Goal: Task Accomplishment & Management: Manage account settings

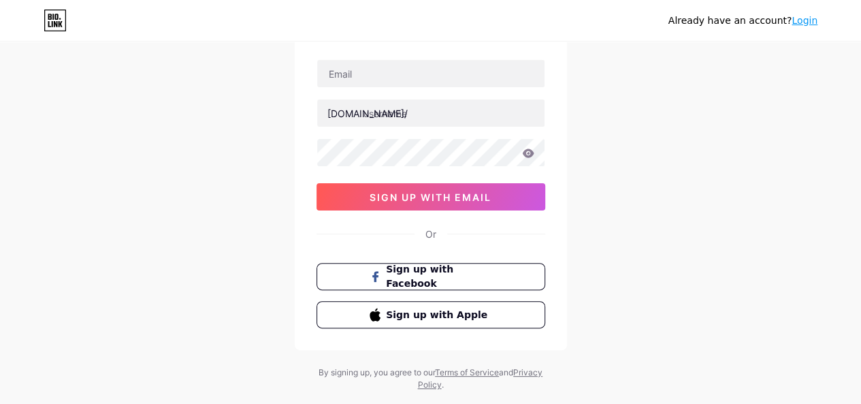
scroll to position [86, 0]
click at [805, 18] on link "Login" at bounding box center [805, 20] width 26 height 11
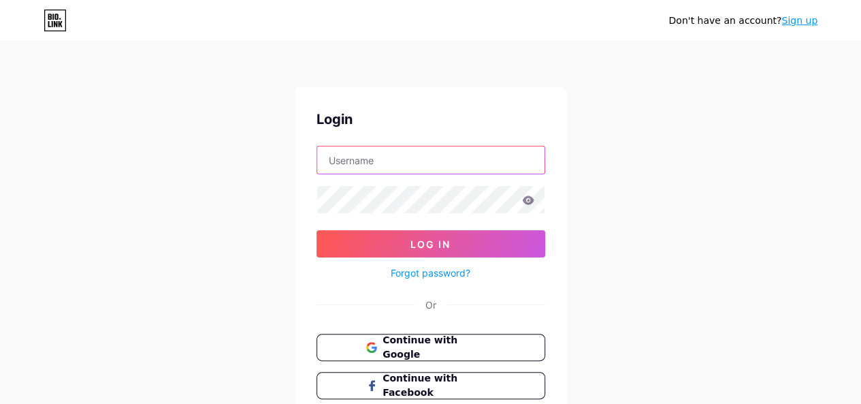
click at [464, 146] on input "text" at bounding box center [430, 159] width 227 height 27
type input "[EMAIL_ADDRESS][DOMAIN_NAME]"
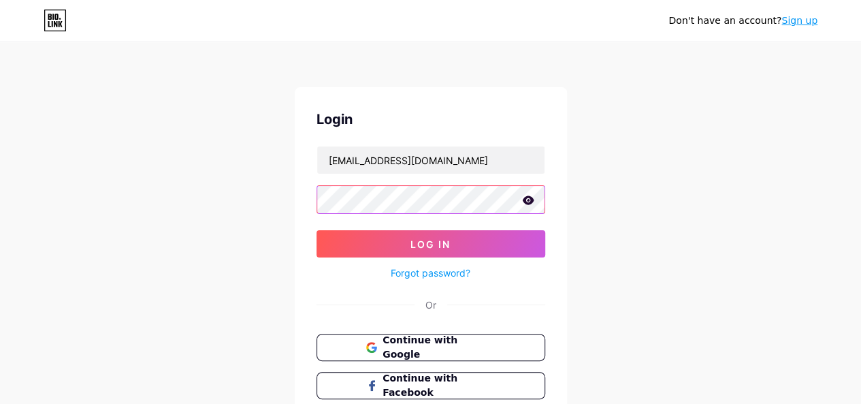
click at [317, 230] on button "Log In" at bounding box center [431, 243] width 229 height 27
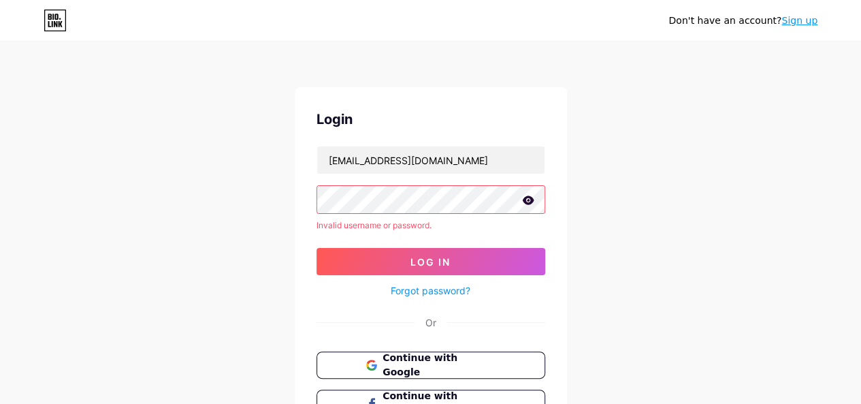
click at [530, 201] on icon at bounding box center [528, 199] width 12 height 9
click at [265, 205] on div "Don't have an account? Sign up Login [EMAIL_ADDRESS][DOMAIN_NAME] Invalid usern…" at bounding box center [430, 260] width 861 height 520
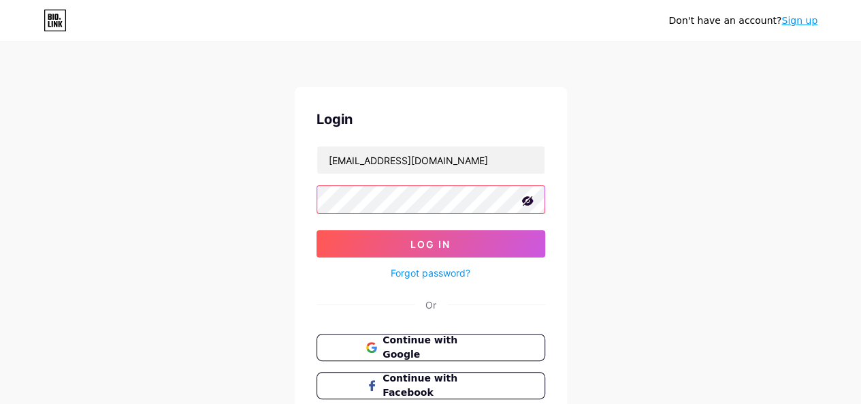
click at [317, 230] on button "Log In" at bounding box center [431, 243] width 229 height 27
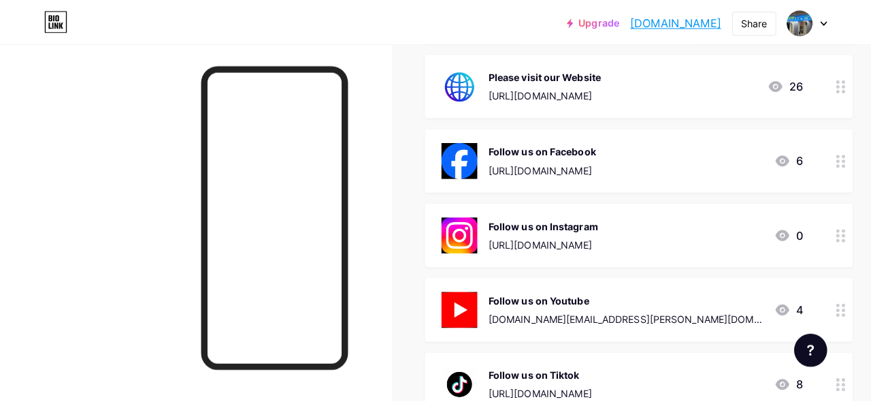
scroll to position [316, 0]
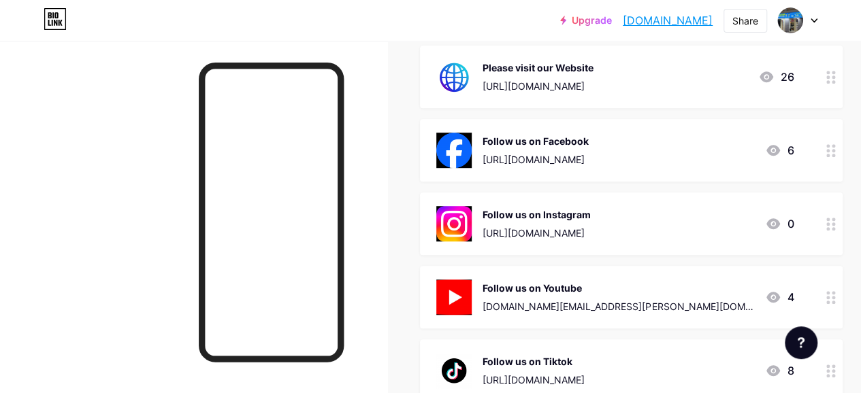
click at [580, 292] on div "Follow us on Youtube" at bounding box center [619, 288] width 272 height 14
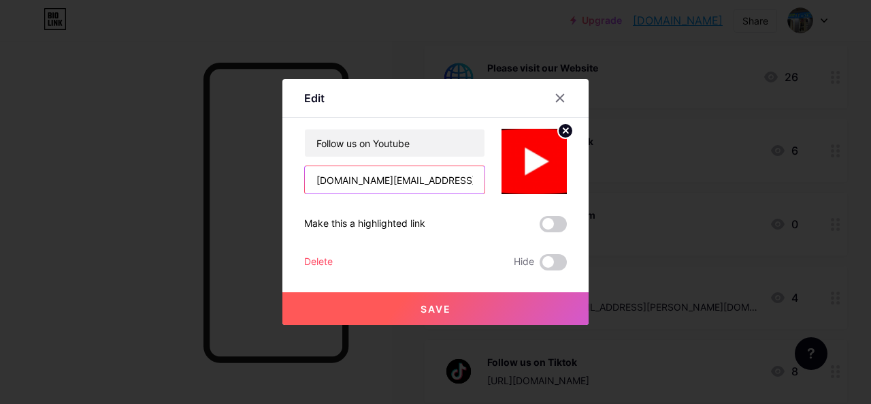
scroll to position [0, 20]
drag, startPoint x: 462, startPoint y: 182, endPoint x: 485, endPoint y: 177, distance: 23.6
click at [485, 177] on div "Follow us on Youtube [DOMAIN_NAME][EMAIL_ADDRESS][PERSON_NAME][DOMAIN_NAME]" at bounding box center [435, 161] width 263 height 65
type input "w"
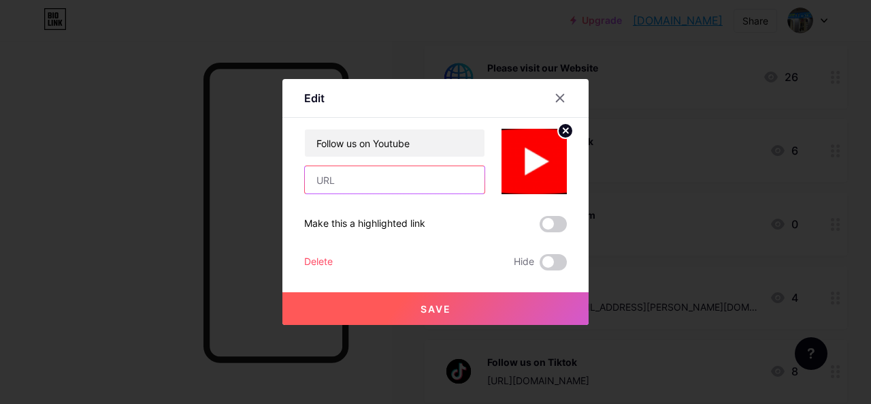
paste input "[URL][DOMAIN_NAME]"
type input "[URL][DOMAIN_NAME]"
click at [436, 315] on button "Save" at bounding box center [436, 308] width 306 height 33
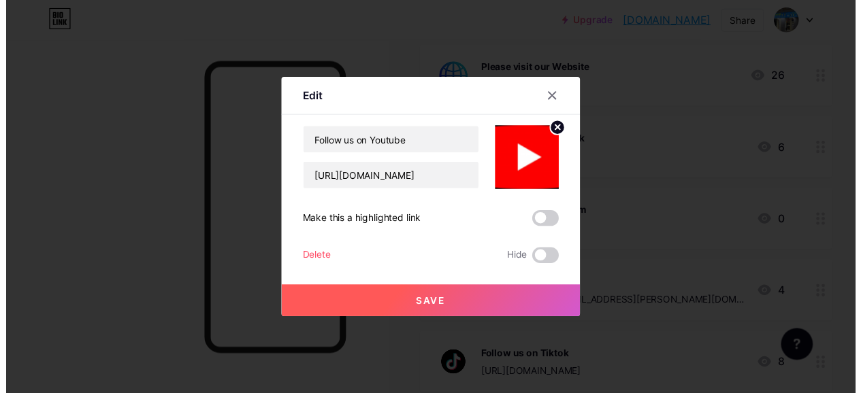
scroll to position [0, 0]
